Goal: Check status

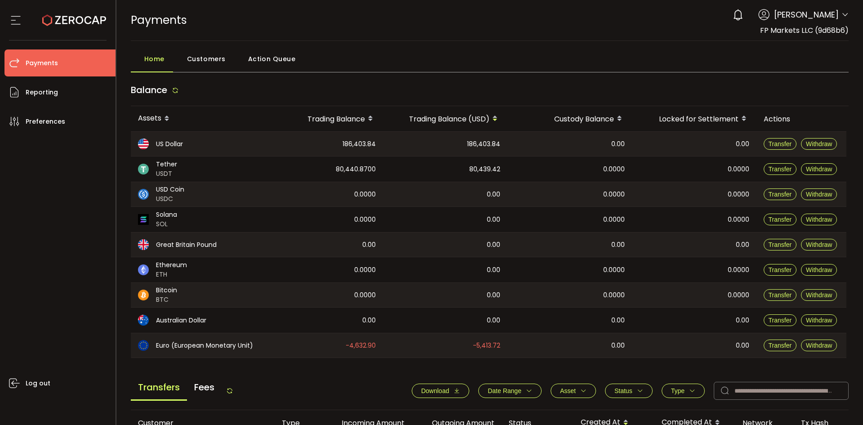
scroll to position [304, 0]
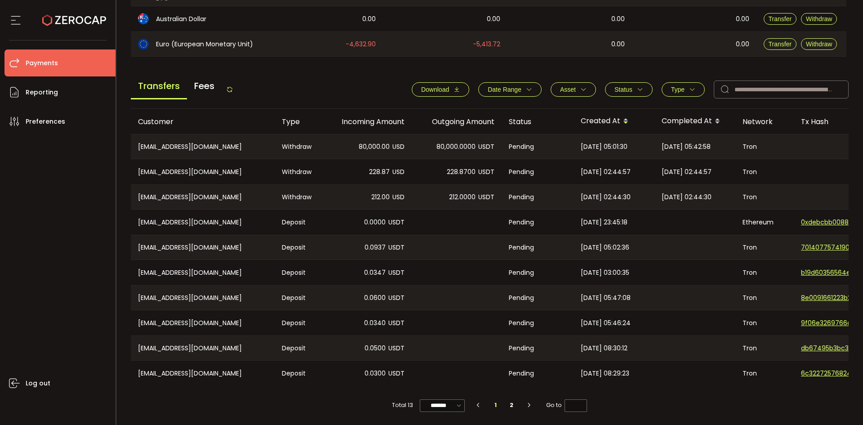
click at [230, 86] on icon at bounding box center [229, 89] width 7 height 7
click at [624, 86] on span "Status" at bounding box center [624, 89] width 18 height 7
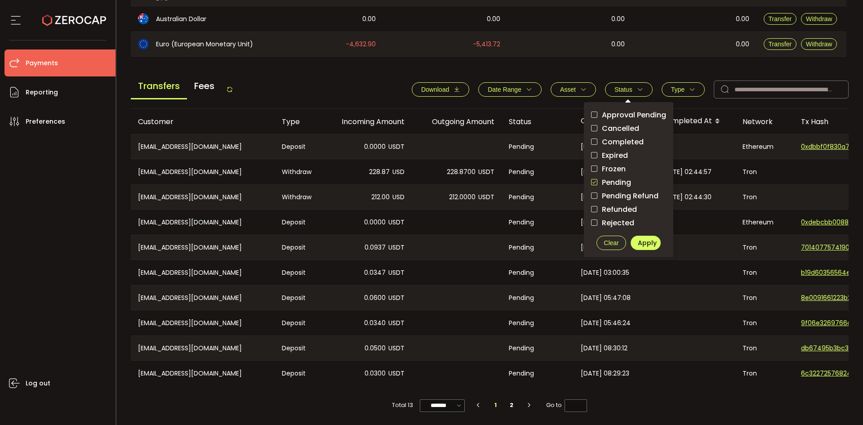
click at [592, 180] on span "checkbox-group" at bounding box center [594, 182] width 6 height 6
click at [608, 239] on span "Clear" at bounding box center [611, 242] width 15 height 7
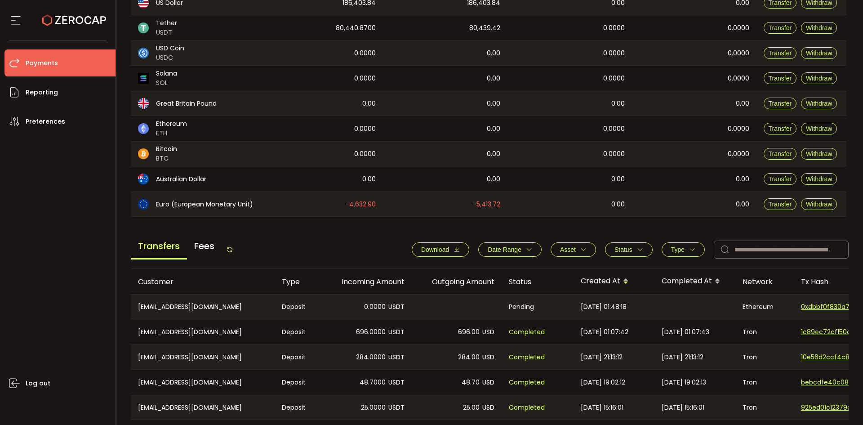
scroll to position [150, 0]
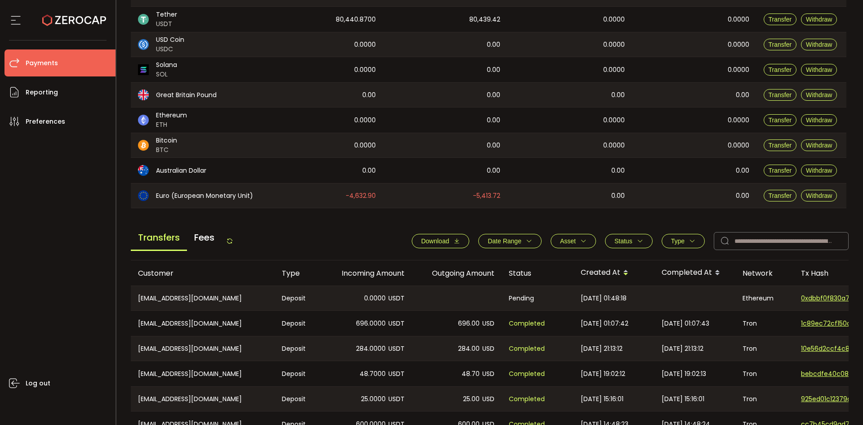
drag, startPoint x: 234, startPoint y: 242, endPoint x: 235, endPoint y: 222, distance: 20.3
click at [233, 242] on icon at bounding box center [229, 240] width 7 height 7
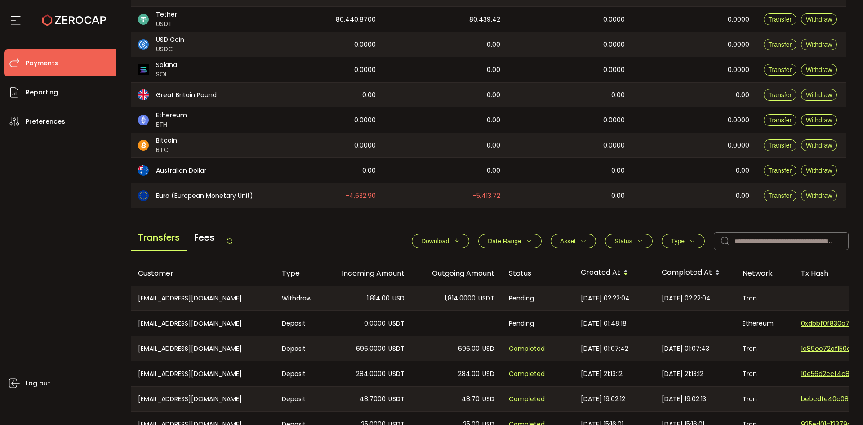
click at [233, 237] on icon at bounding box center [229, 240] width 7 height 7
drag, startPoint x: 233, startPoint y: 242, endPoint x: 264, endPoint y: 228, distance: 33.8
click at [233, 242] on icon at bounding box center [229, 240] width 7 height 7
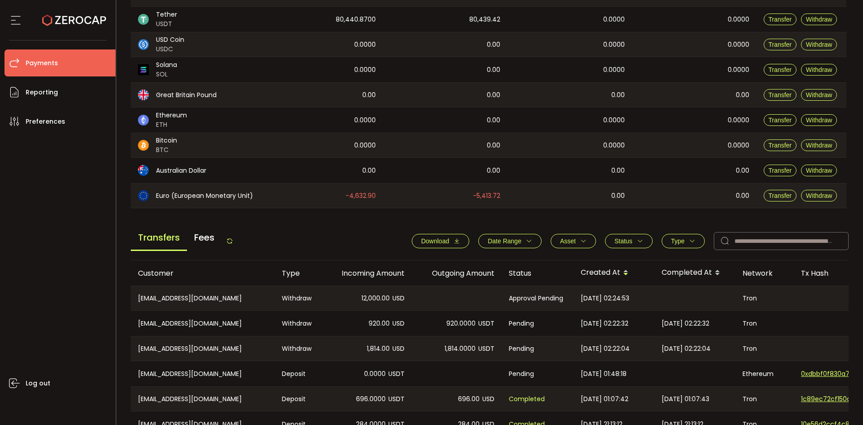
drag, startPoint x: 227, startPoint y: 234, endPoint x: 231, endPoint y: 240, distance: 7.4
click at [229, 237] on div "Transfers Fees" at bounding box center [182, 241] width 103 height 20
click at [231, 240] on icon at bounding box center [229, 240] width 7 height 7
click at [231, 242] on icon at bounding box center [229, 240] width 7 height 7
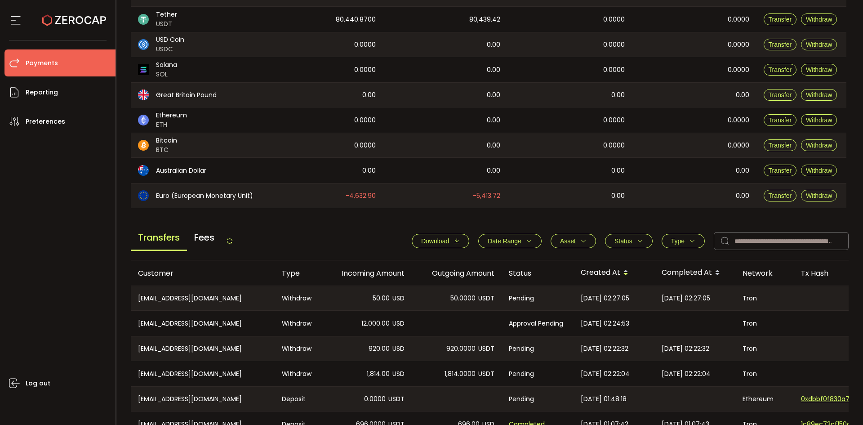
drag, startPoint x: 233, startPoint y: 239, endPoint x: 262, endPoint y: 230, distance: 30.2
click at [233, 239] on icon at bounding box center [229, 240] width 7 height 7
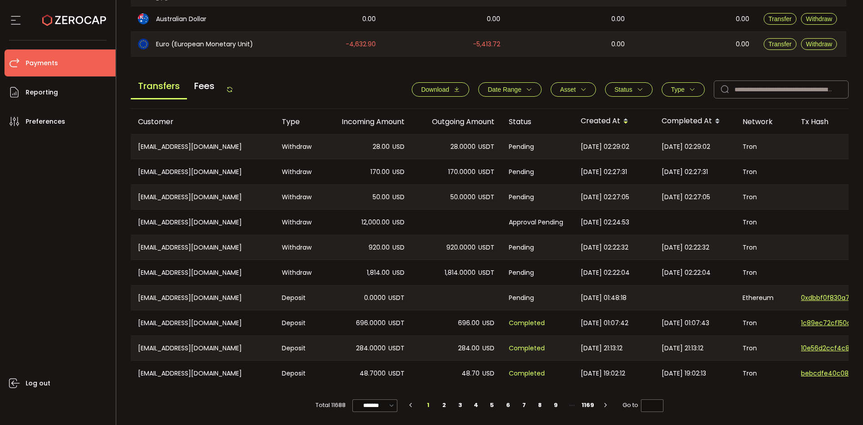
scroll to position [304, 0]
click at [230, 87] on icon at bounding box center [229, 89] width 7 height 7
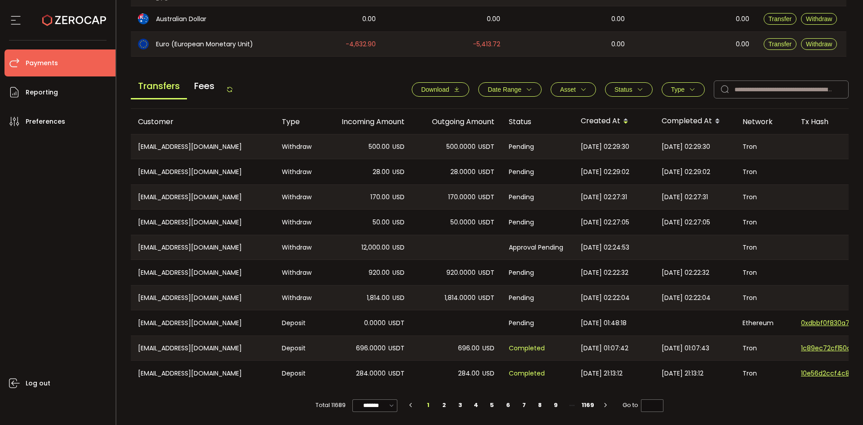
click at [233, 86] on icon at bounding box center [229, 89] width 7 height 7
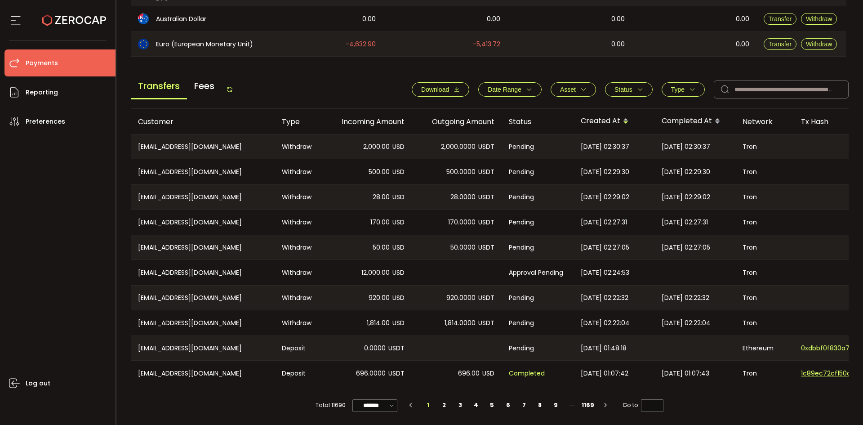
click at [233, 86] on icon at bounding box center [229, 89] width 7 height 7
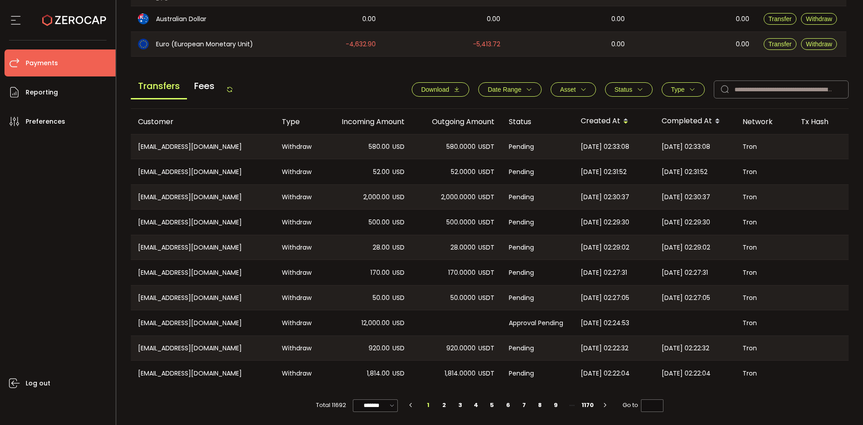
click at [228, 87] on icon at bounding box center [229, 89] width 7 height 7
click at [233, 87] on icon at bounding box center [229, 89] width 7 height 7
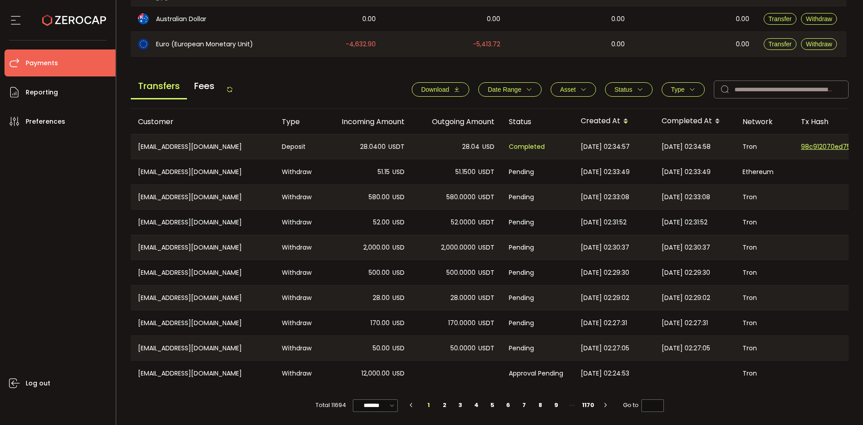
click at [233, 87] on icon at bounding box center [229, 89] width 7 height 7
